Goal: Information Seeking & Learning: Compare options

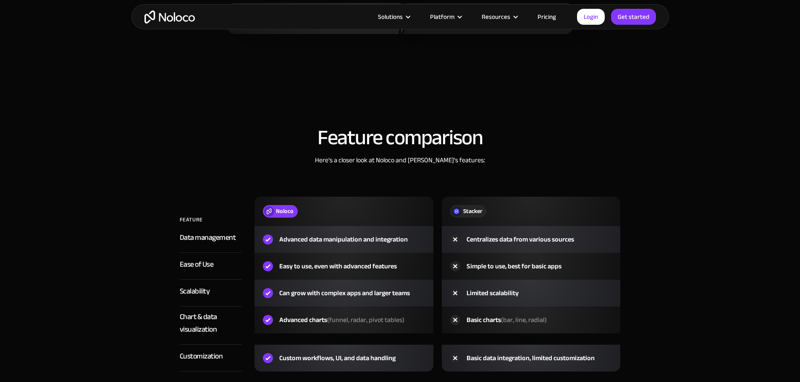
scroll to position [1136, 0]
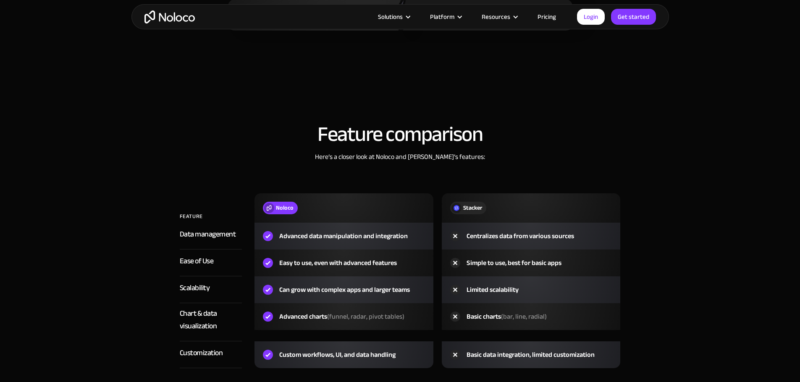
click at [735, 187] on section "Feature comparison Here’s a closer look at Noloco and Stacker’s features: FEATU…" at bounding box center [400, 260] width 800 height 367
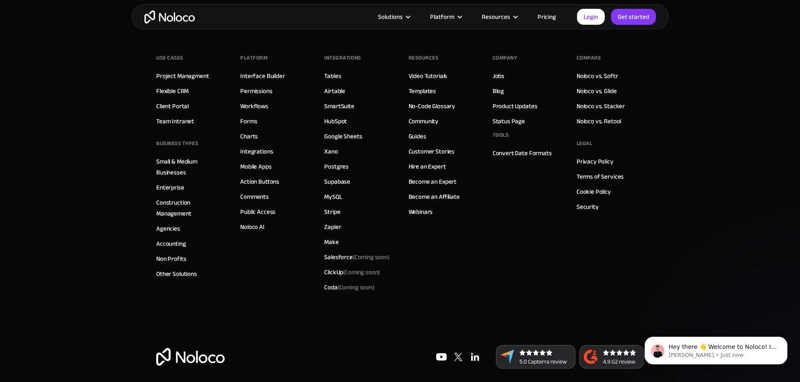
scroll to position [2330, 0]
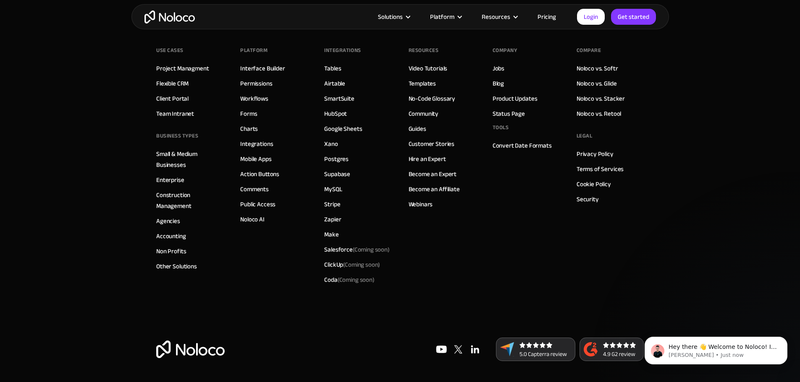
click at [536, 16] on link "Pricing" at bounding box center [546, 16] width 39 height 11
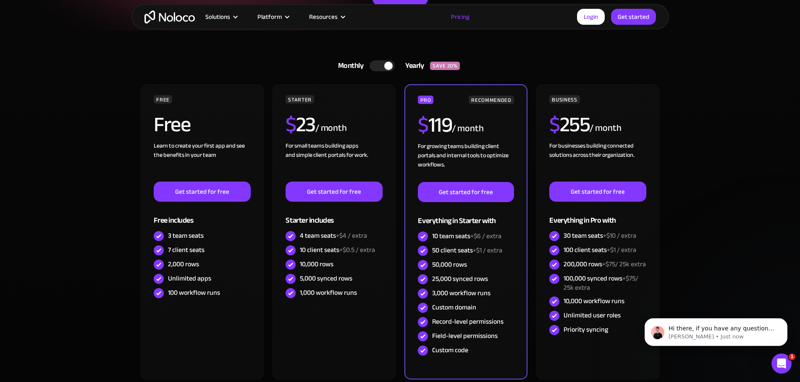
click at [382, 66] on div at bounding box center [381, 65] width 25 height 11
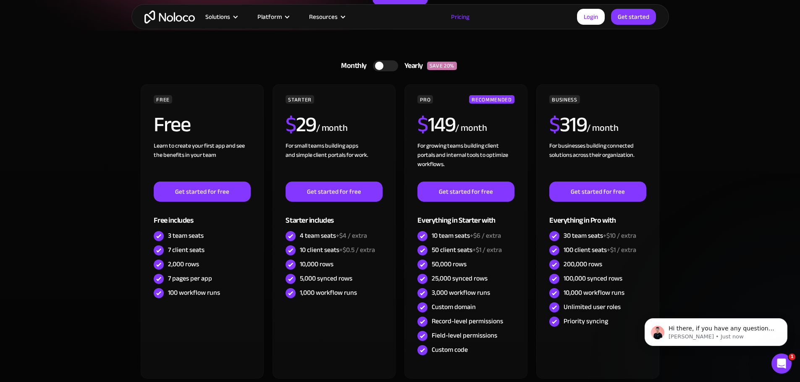
click at [382, 66] on div at bounding box center [379, 66] width 8 height 8
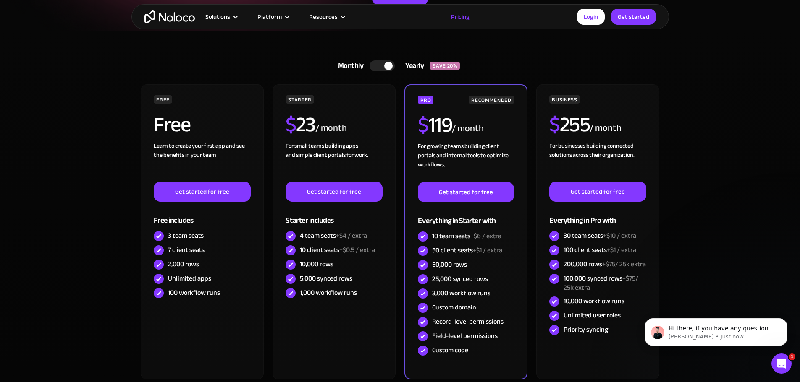
click at [382, 66] on div at bounding box center [381, 65] width 25 height 11
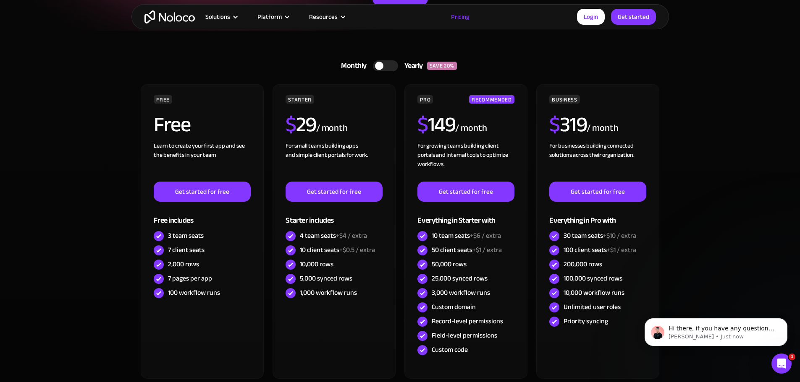
click at [382, 66] on div at bounding box center [379, 66] width 8 height 8
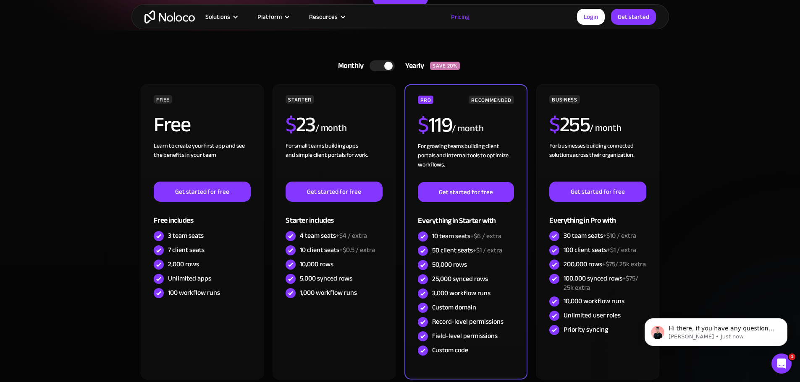
click at [390, 65] on div at bounding box center [388, 66] width 8 height 8
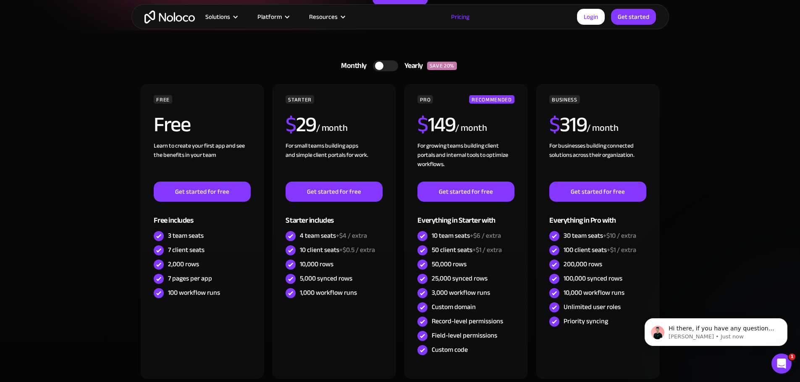
click at [390, 65] on div at bounding box center [385, 65] width 25 height 11
